Goal: Task Accomplishment & Management: Use online tool/utility

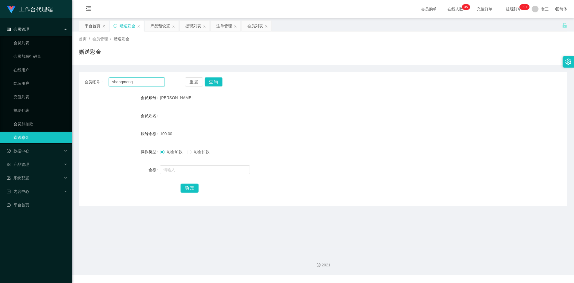
drag, startPoint x: 146, startPoint y: 80, endPoint x: 79, endPoint y: 73, distance: 67.8
click at [80, 73] on div "会员账号： shangmeng 重 置 查 询 会员账号 [PERSON_NAME] 会员姓名 账号余额 100.00 操作类型 彩金加款 彩金扣款 金额 确…" at bounding box center [323, 139] width 488 height 134
paste input "Jordanjojo"
type input "Jordanjojo"
click at [214, 83] on button "查 询" at bounding box center [214, 81] width 18 height 9
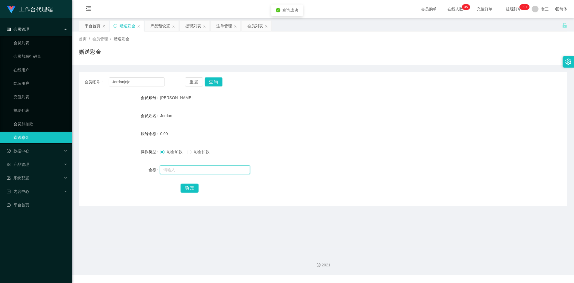
click at [179, 166] on input "text" at bounding box center [205, 169] width 90 height 9
type input "40"
click at [191, 186] on button "确 定" at bounding box center [189, 187] width 18 height 9
click at [188, 24] on div "提现列表" at bounding box center [193, 26] width 16 height 11
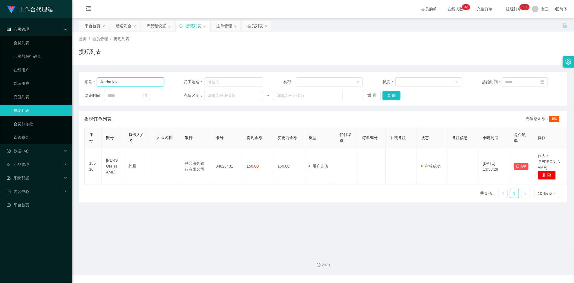
drag, startPoint x: 130, startPoint y: 78, endPoint x: 97, endPoint y: 79, distance: 32.6
click at [87, 73] on div "账号： Jordanjojo 员工姓名： 类型： 状态： 起始时间： 结束时间： 充值区间： ~ 重 置 查 询" at bounding box center [323, 89] width 488 height 34
click at [395, 96] on button "查 询" at bounding box center [391, 95] width 18 height 9
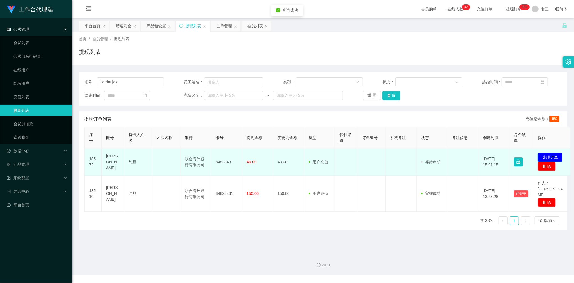
click at [552, 159] on button "处理订单" at bounding box center [550, 157] width 25 height 9
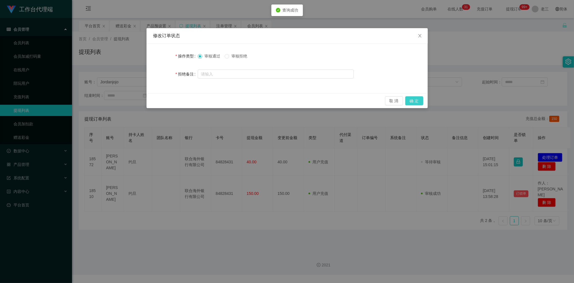
click at [415, 100] on button "确 定" at bounding box center [414, 100] width 18 height 9
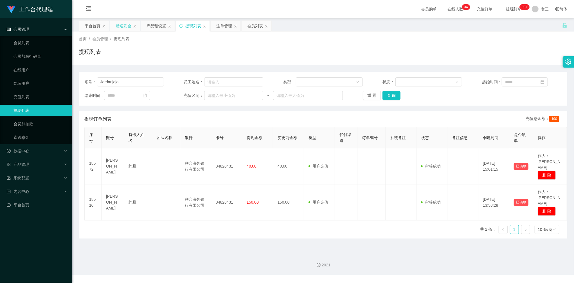
click at [122, 28] on div "赠送彩金" at bounding box center [124, 26] width 16 height 11
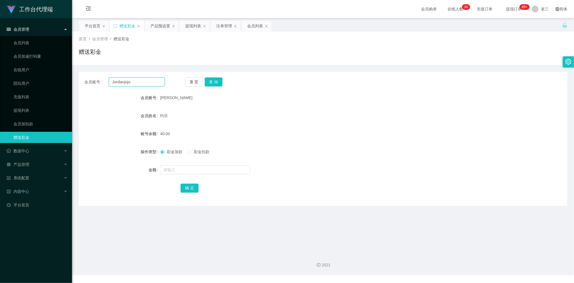
drag, startPoint x: 122, startPoint y: 76, endPoint x: 93, endPoint y: 71, distance: 29.1
click at [93, 71] on div "会员账号： Jordanjojo 重 置 查 询 会员账号 [PERSON_NAME] 会员姓名 约旦 账号余额 40.00 操作类型 彩金加款 彩金扣款 金…" at bounding box center [323, 135] width 488 height 141
paste input "shangmeng"
type input "shangmeng"
drag, startPoint x: 213, startPoint y: 80, endPoint x: 211, endPoint y: 88, distance: 8.1
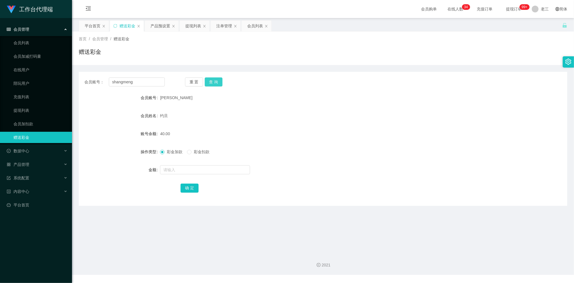
click at [213, 80] on button "查 询" at bounding box center [214, 81] width 18 height 9
click at [185, 176] on form "会员账号 [PERSON_NAME] 会员姓名 [PERSON_NAME] 账号余额 0.00 操作类型 彩金加款 彩金扣款 金额 确 定" at bounding box center [323, 142] width 488 height 101
click at [184, 171] on input "text" at bounding box center [205, 169] width 90 height 9
type input "100"
click at [186, 189] on button "确 定" at bounding box center [189, 187] width 18 height 9
